Goal: Navigation & Orientation: Find specific page/section

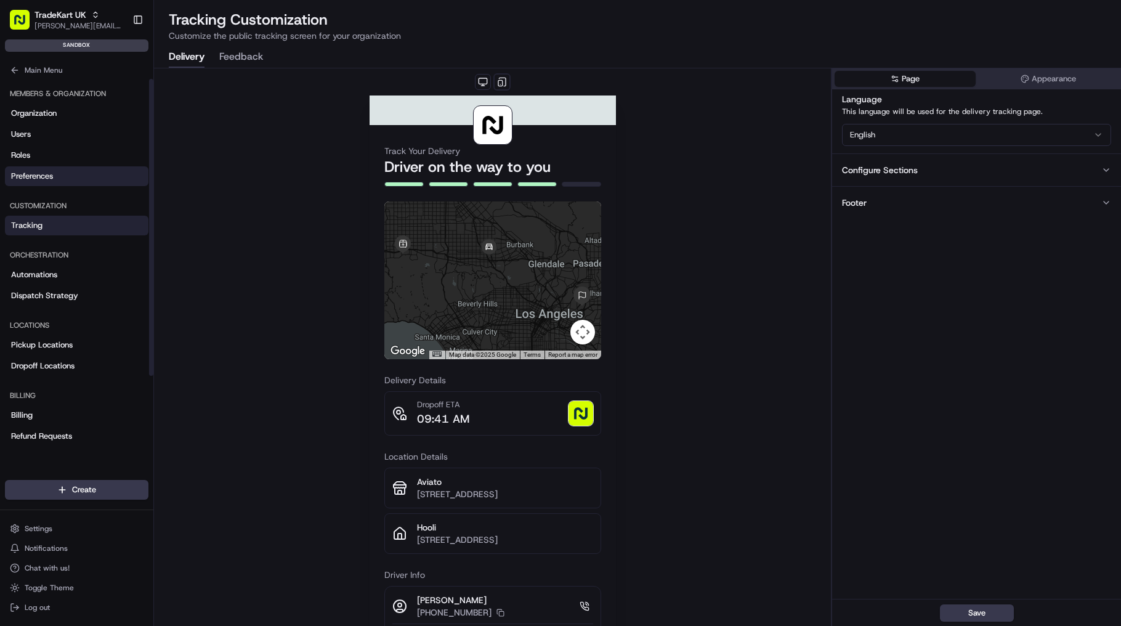
click at [75, 174] on link "Preferences" at bounding box center [77, 176] width 144 height 20
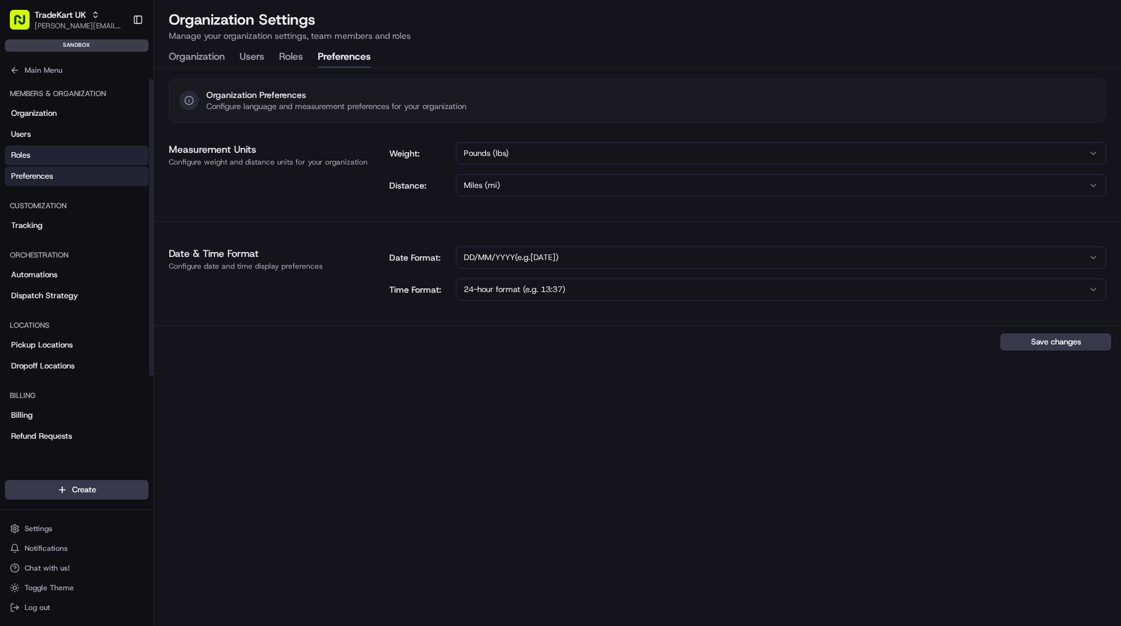
click at [76, 148] on link "Roles" at bounding box center [77, 155] width 144 height 20
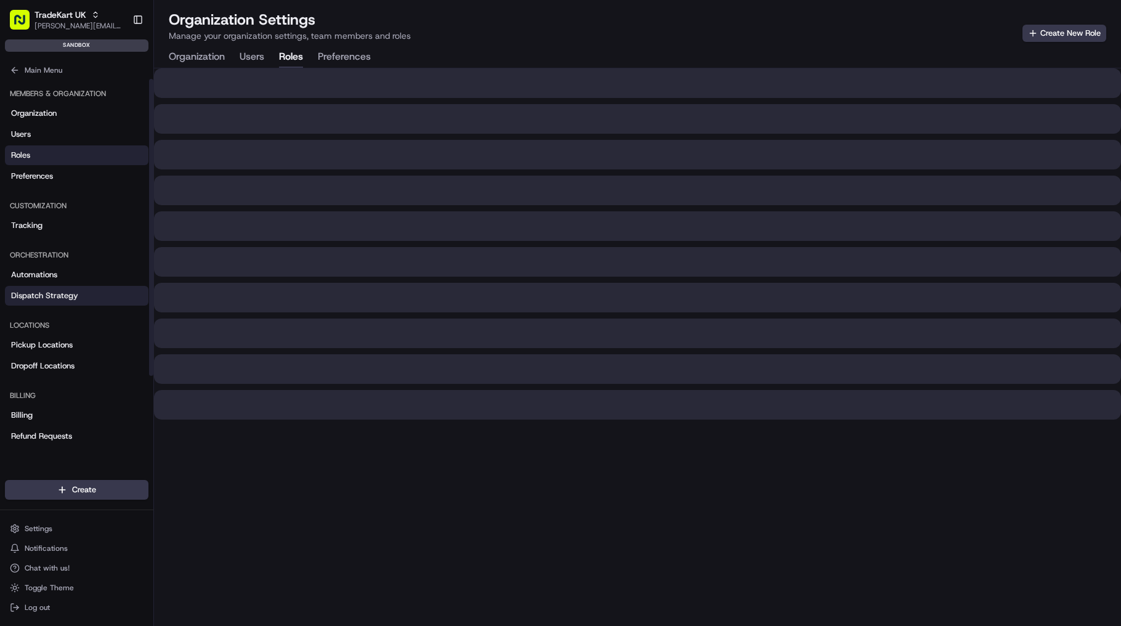
click at [38, 293] on span "Dispatch Strategy" at bounding box center [44, 295] width 67 height 11
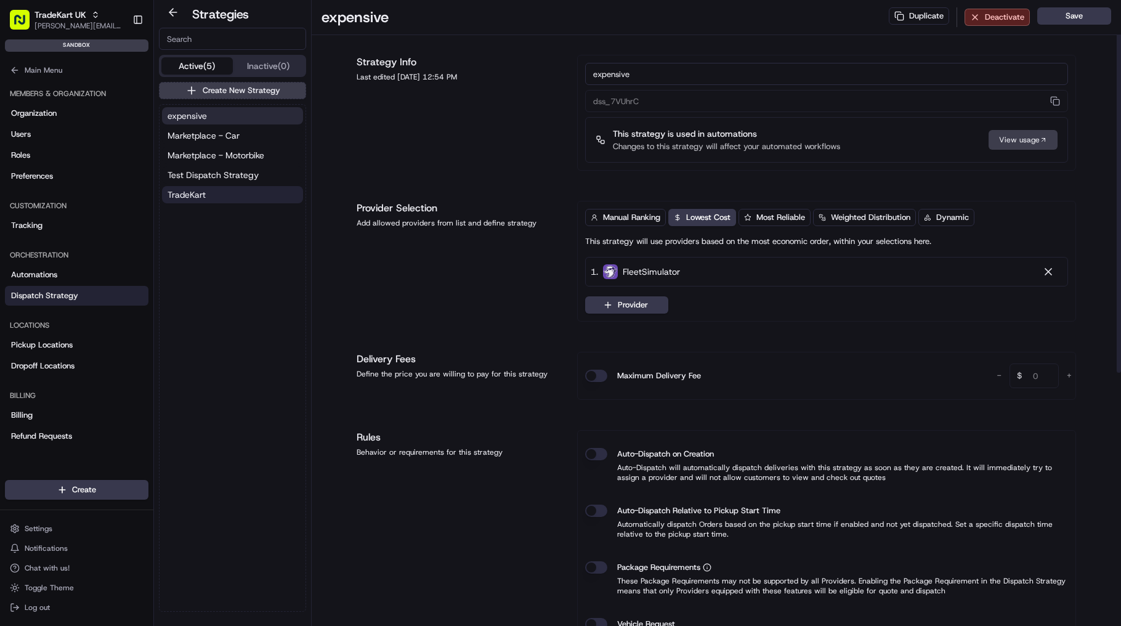
click at [253, 191] on button "TradeKart" at bounding box center [232, 194] width 141 height 17
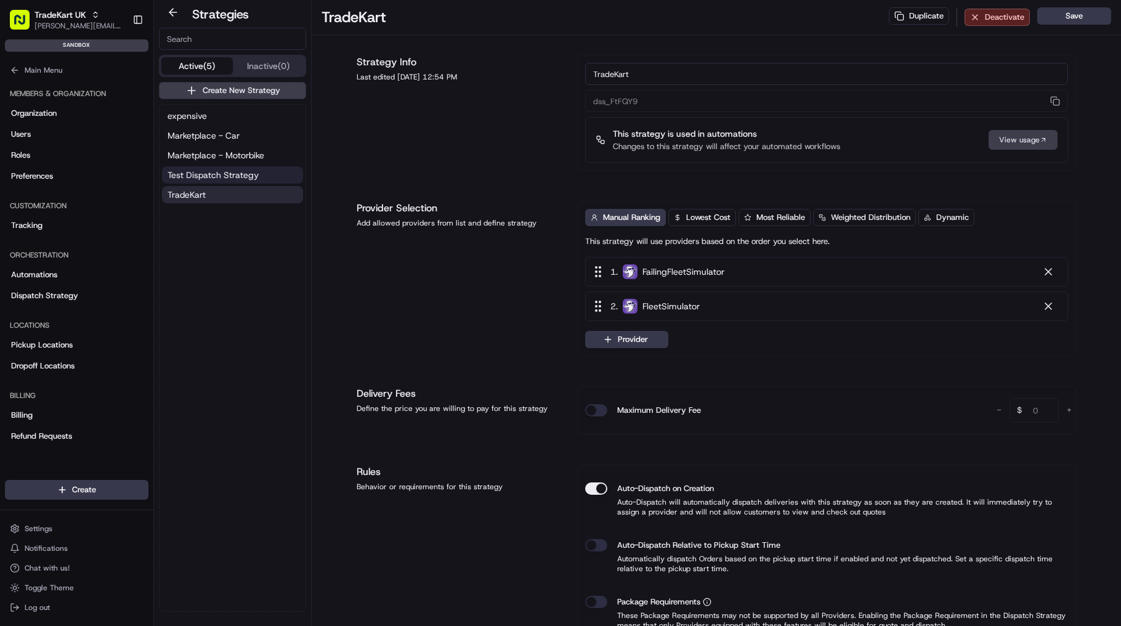
click at [240, 175] on span "Test Dispatch Strategy" at bounding box center [213, 175] width 91 height 12
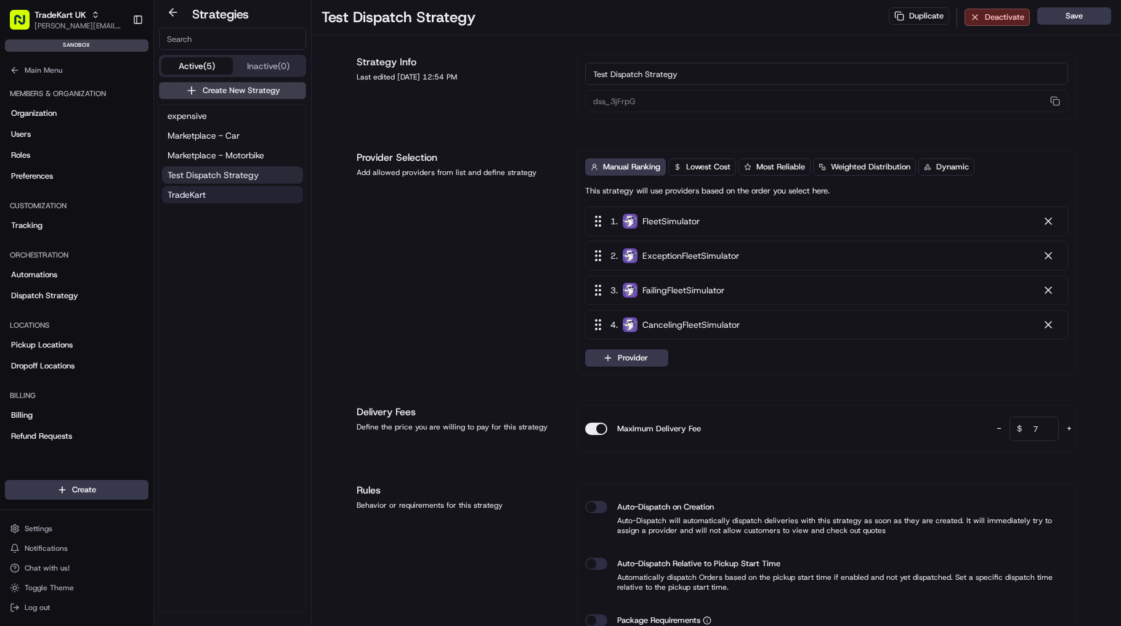
click at [230, 196] on button "TradeKart" at bounding box center [232, 194] width 141 height 17
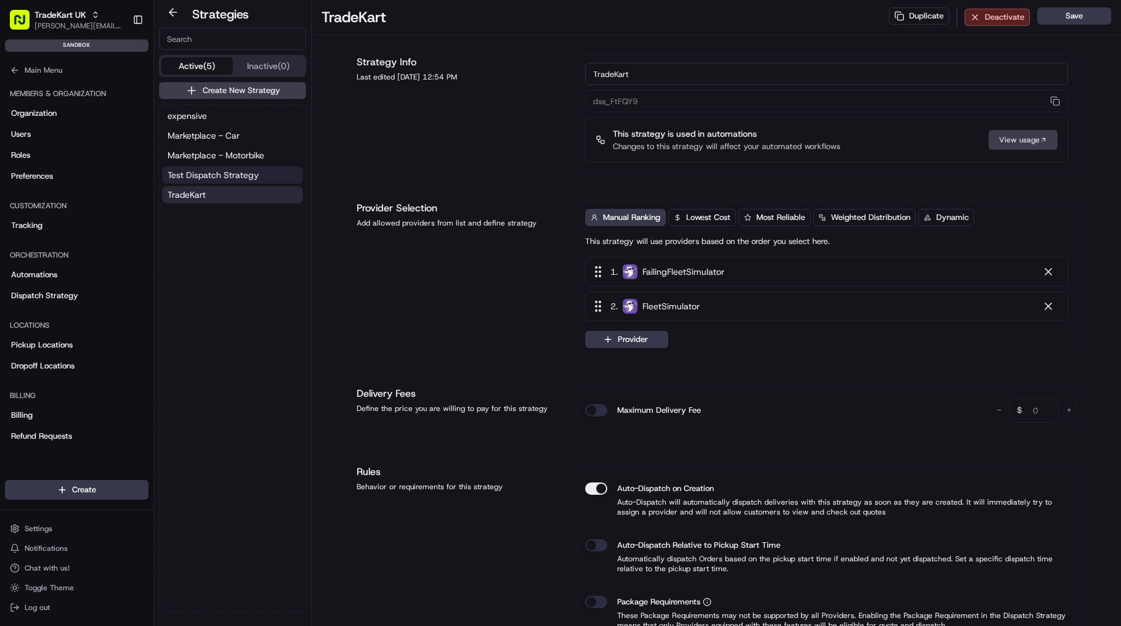
click at [237, 175] on span "Test Dispatch Strategy" at bounding box center [213, 175] width 91 height 12
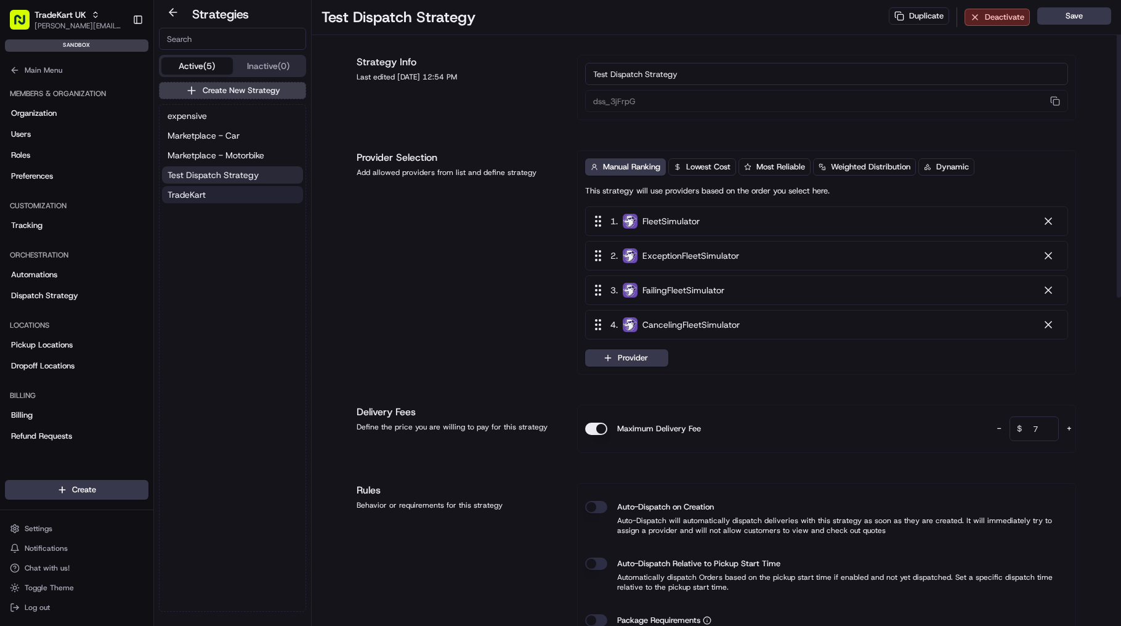
click at [242, 192] on button "TradeKart" at bounding box center [232, 194] width 141 height 17
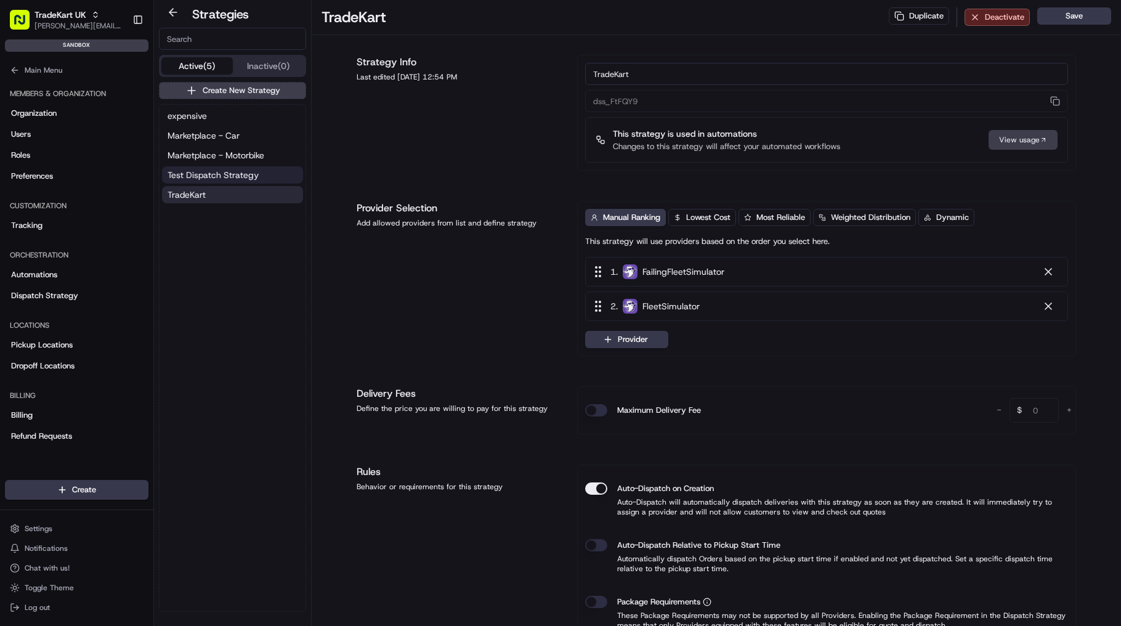
click at [240, 178] on span "Test Dispatch Strategy" at bounding box center [213, 175] width 91 height 12
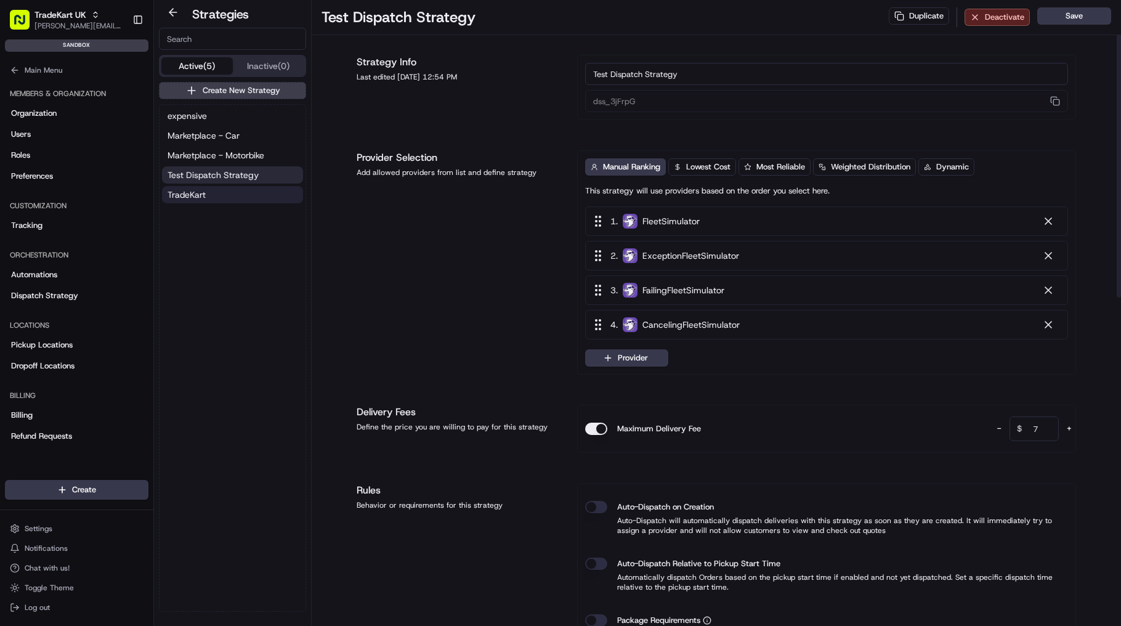
click at [240, 193] on button "TradeKart" at bounding box center [232, 194] width 141 height 17
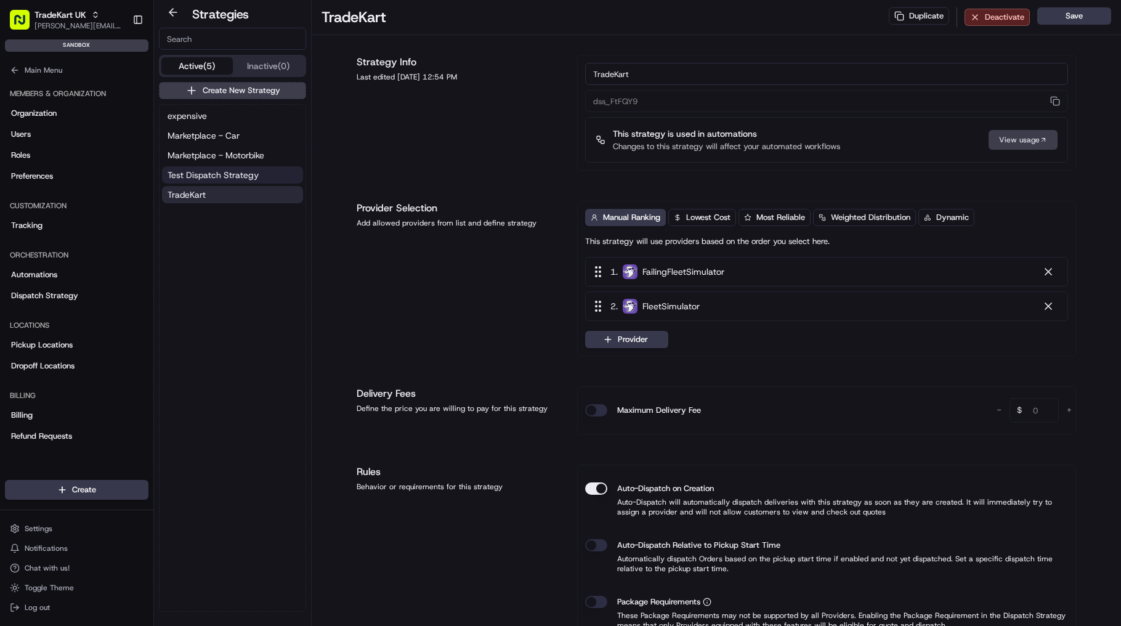
click at [240, 177] on span "Test Dispatch Strategy" at bounding box center [213, 175] width 91 height 12
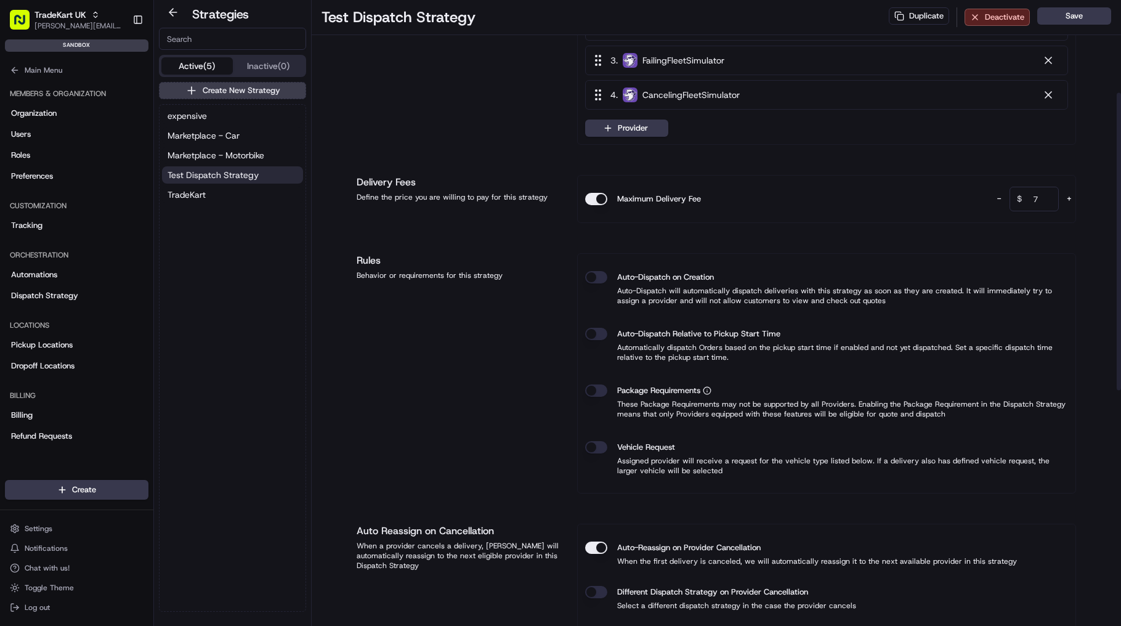
scroll to position [148, 0]
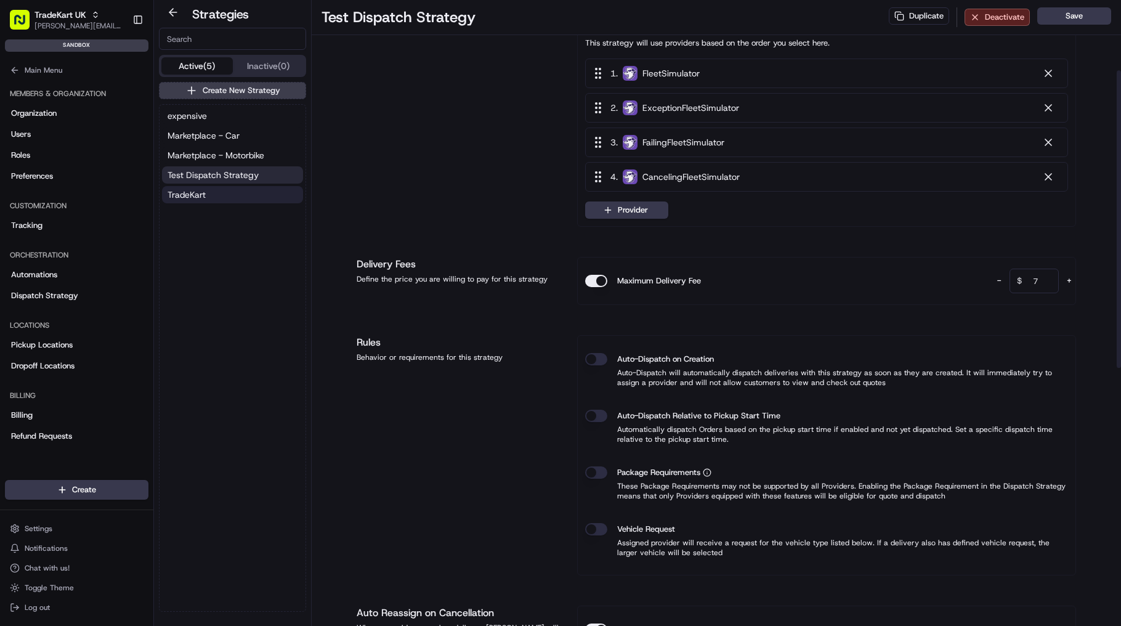
click at [256, 196] on button "TradeKart" at bounding box center [232, 194] width 141 height 17
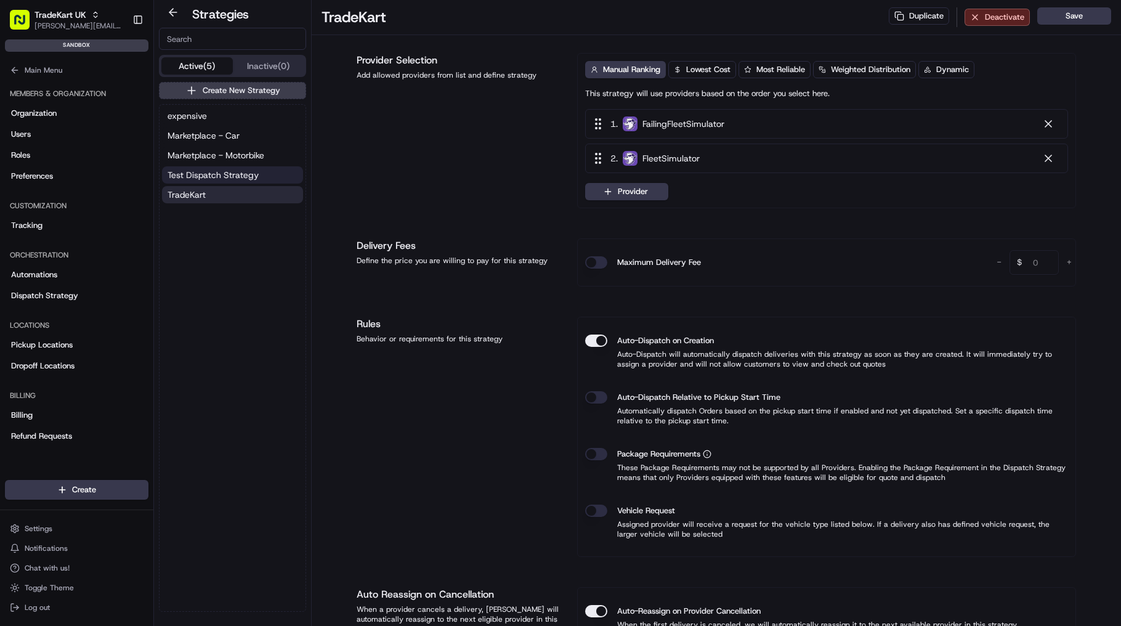
click at [242, 176] on span "Test Dispatch Strategy" at bounding box center [213, 175] width 91 height 12
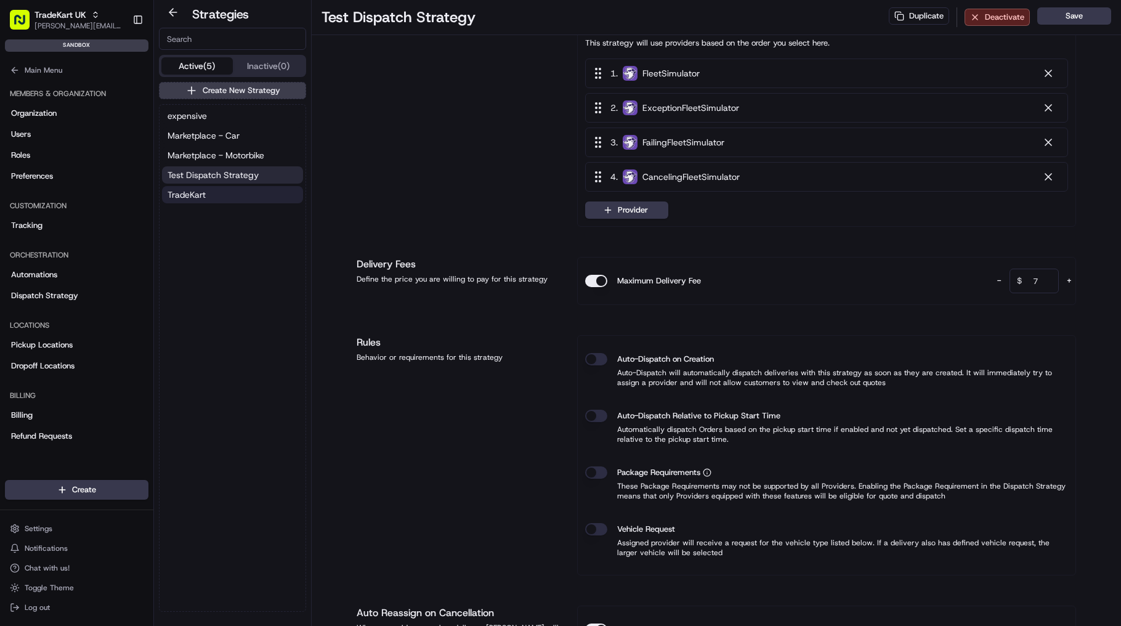
click at [222, 200] on button "TradeKart" at bounding box center [232, 194] width 141 height 17
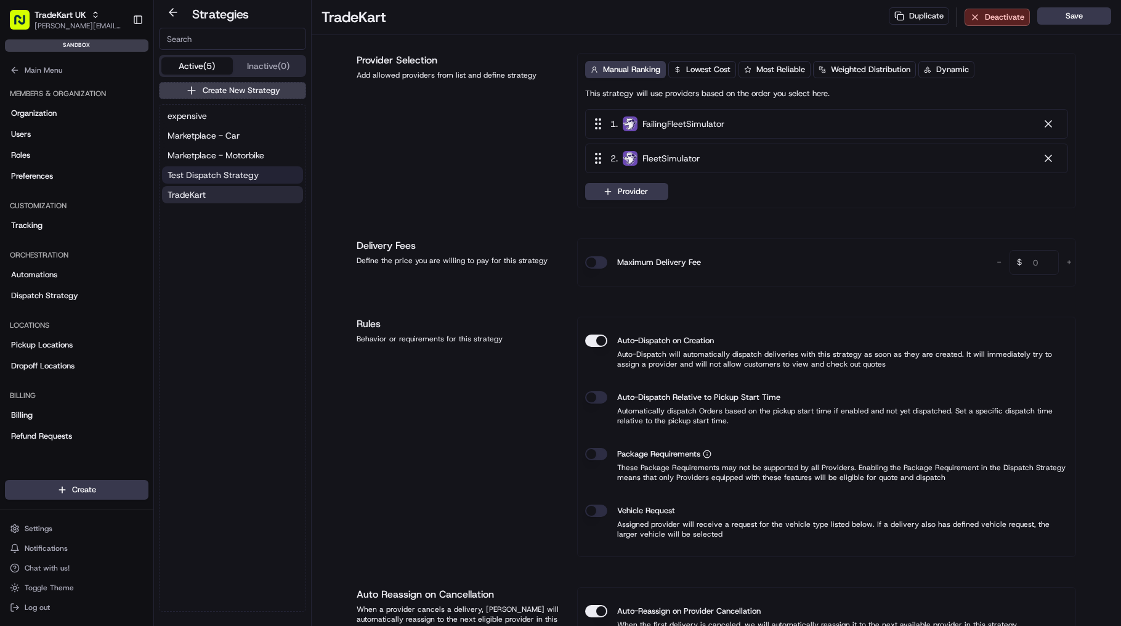
click at [221, 182] on button "Test Dispatch Strategy" at bounding box center [232, 174] width 141 height 17
